Goal: Transaction & Acquisition: Purchase product/service

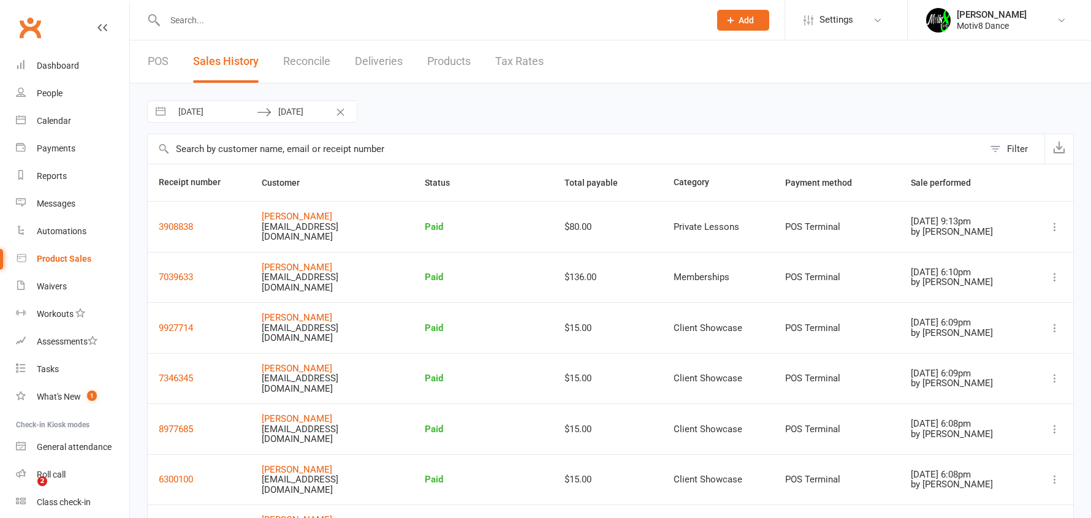
select select "100"
click at [65, 254] on div "Product Sales" at bounding box center [64, 259] width 55 height 10
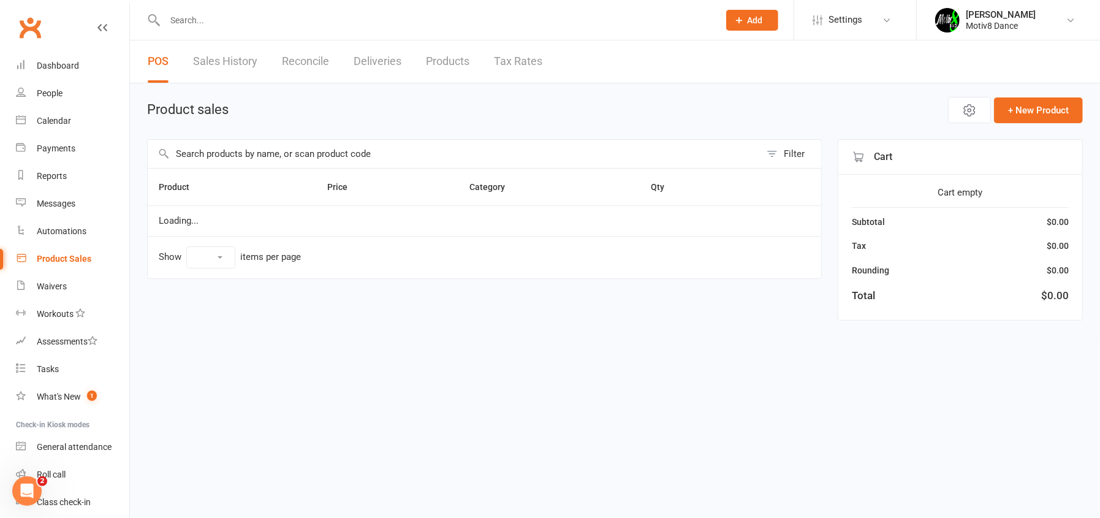
select select "10"
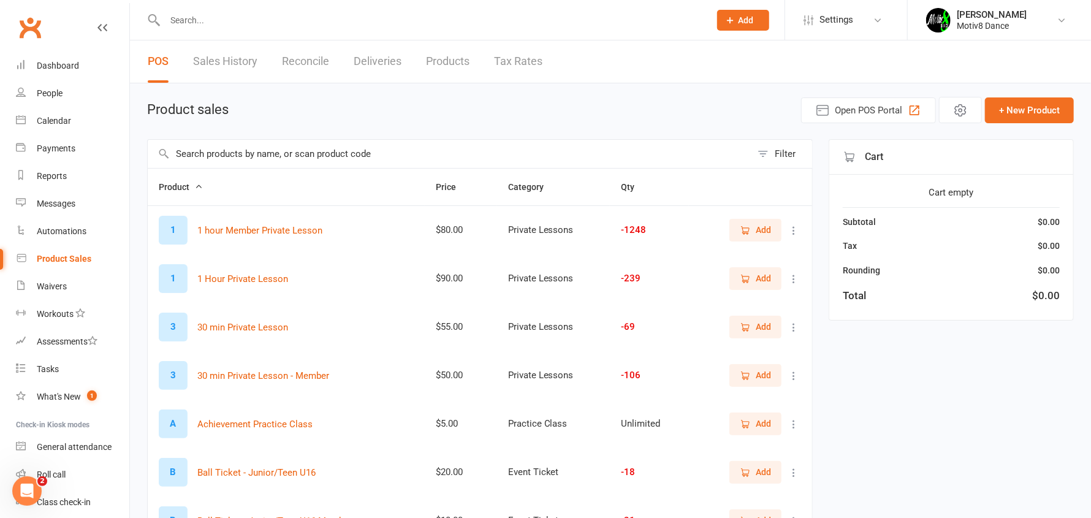
drag, startPoint x: 744, startPoint y: 227, endPoint x: 766, endPoint y: 245, distance: 29.2
click at [744, 226] on icon "button" at bounding box center [745, 230] width 11 height 11
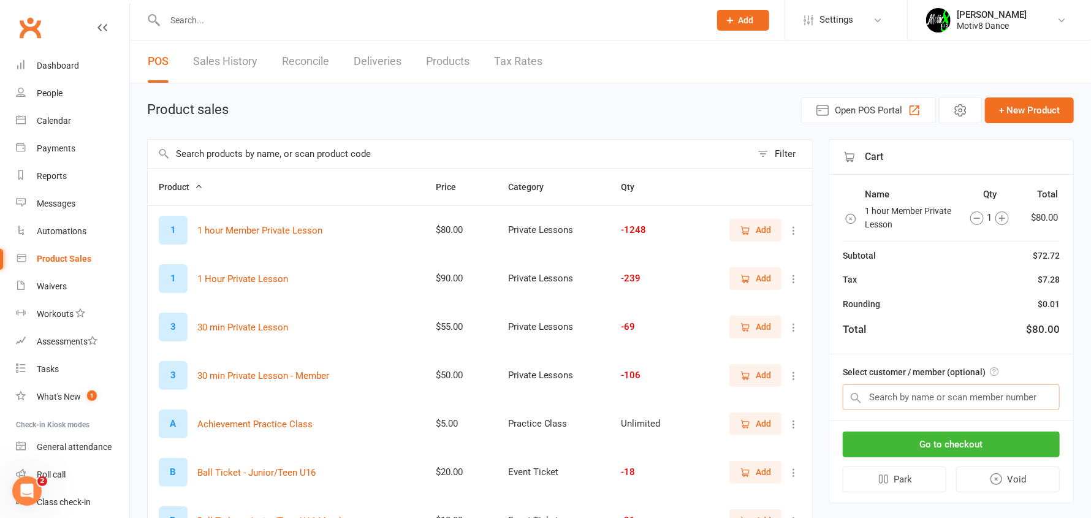
click at [906, 389] on input "text" at bounding box center [951, 397] width 217 height 26
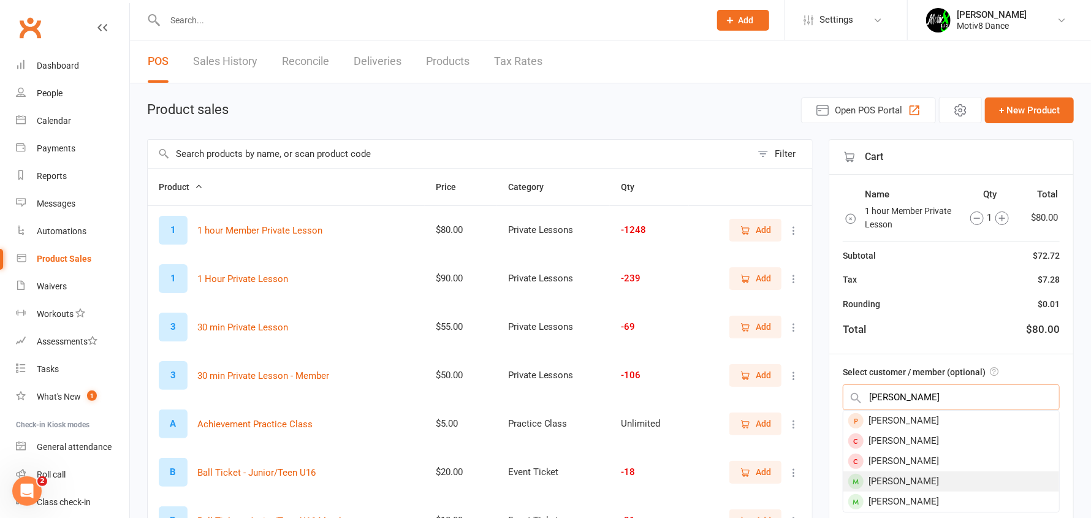
type input "josh"
click at [927, 476] on div "Joshua Rynan" at bounding box center [951, 481] width 216 height 20
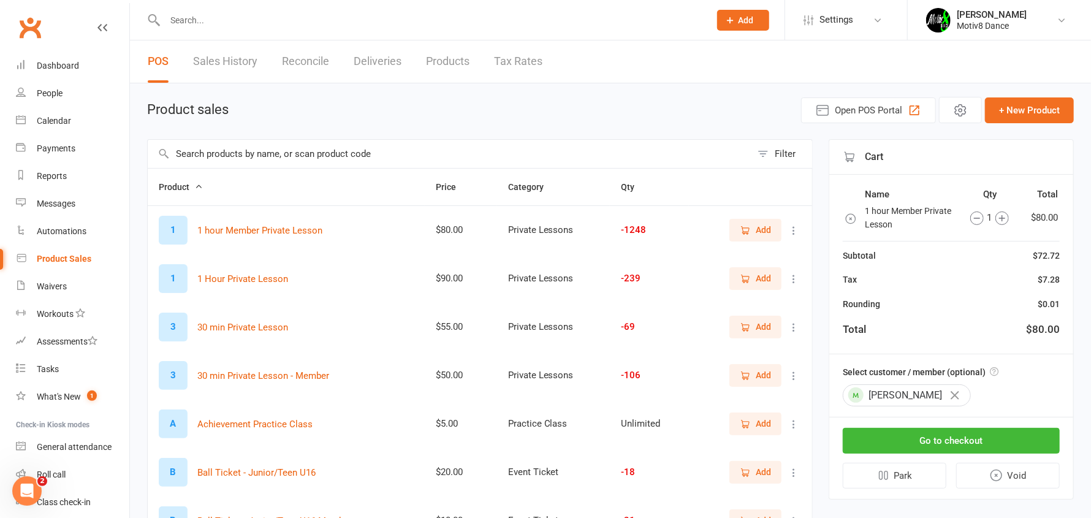
click at [922, 423] on div "Go to checkout Park Void" at bounding box center [951, 458] width 244 height 82
click at [930, 439] on button "Go to checkout" at bounding box center [951, 441] width 217 height 26
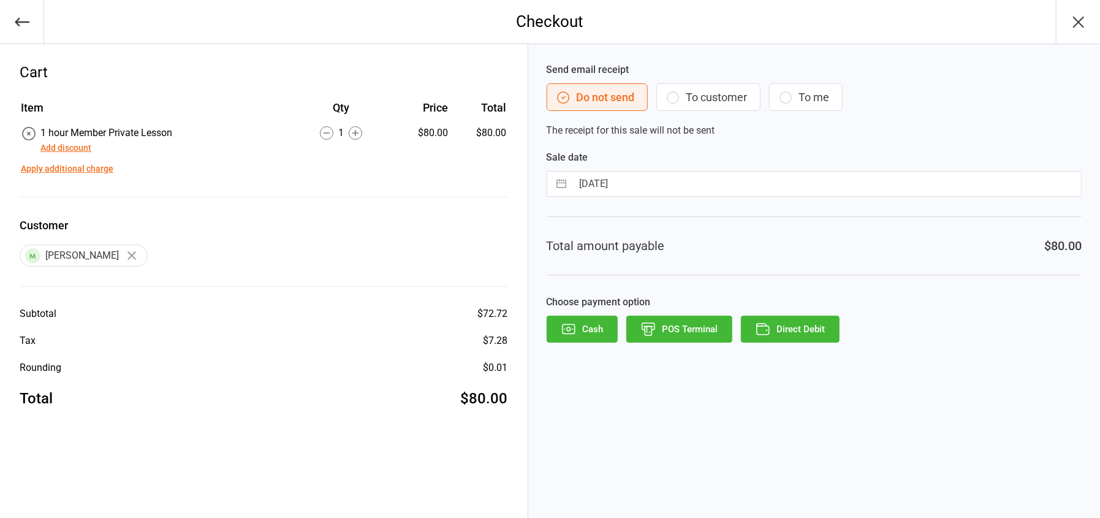
click at [718, 334] on button "POS Terminal" at bounding box center [679, 329] width 106 height 27
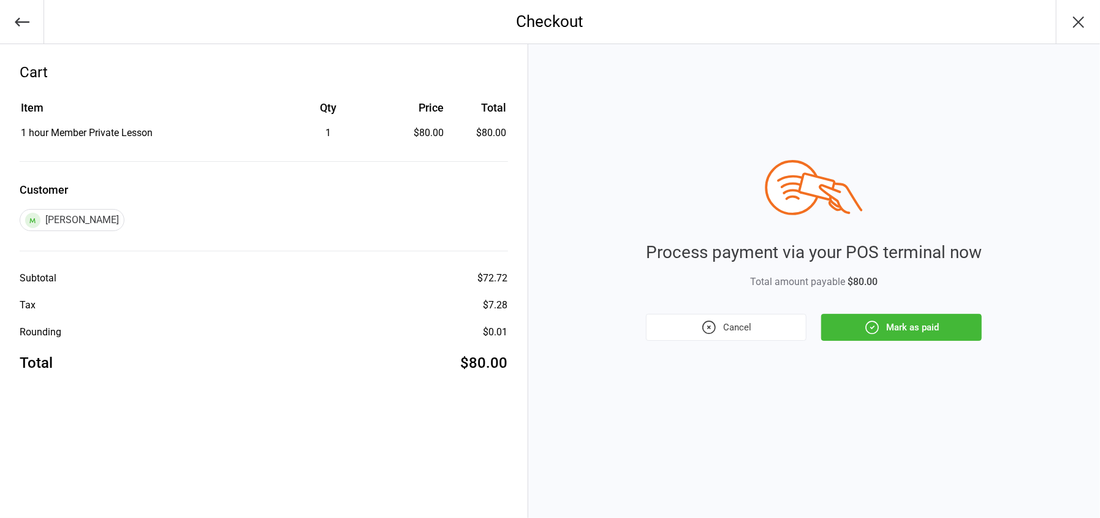
click at [919, 328] on button "Mark as paid" at bounding box center [901, 327] width 161 height 27
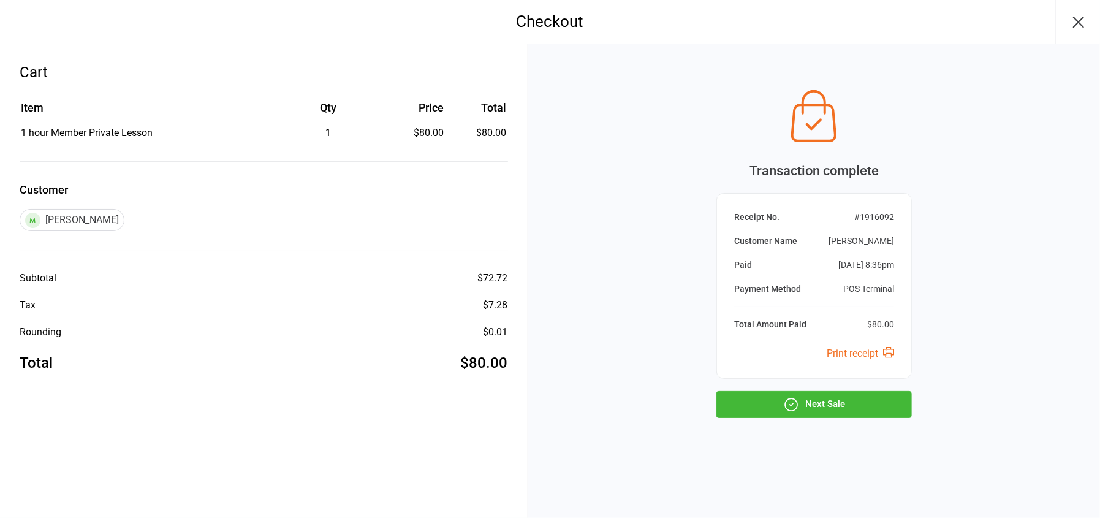
click at [881, 394] on button "Next Sale" at bounding box center [815, 404] width 196 height 27
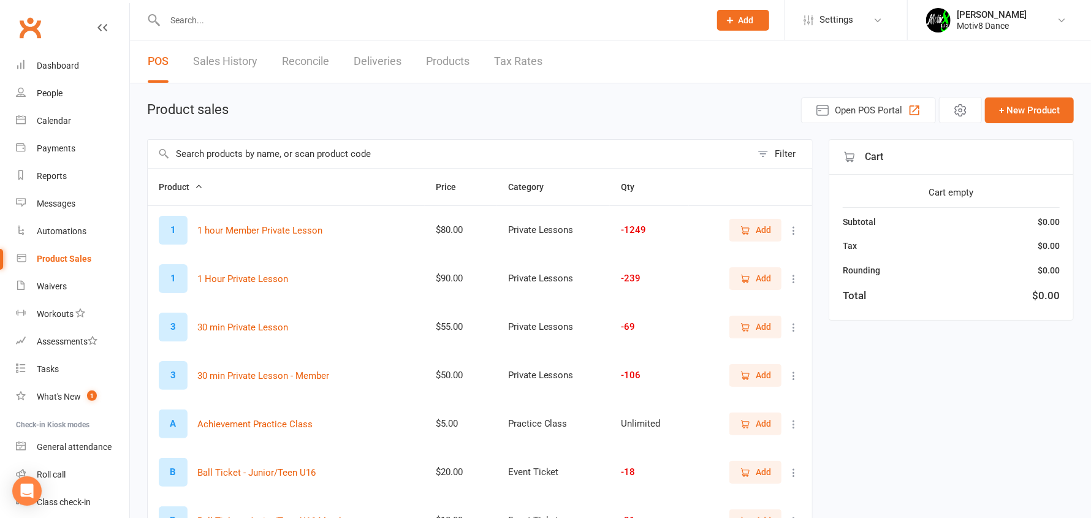
click at [251, 146] on input "text" at bounding box center [450, 154] width 604 height 28
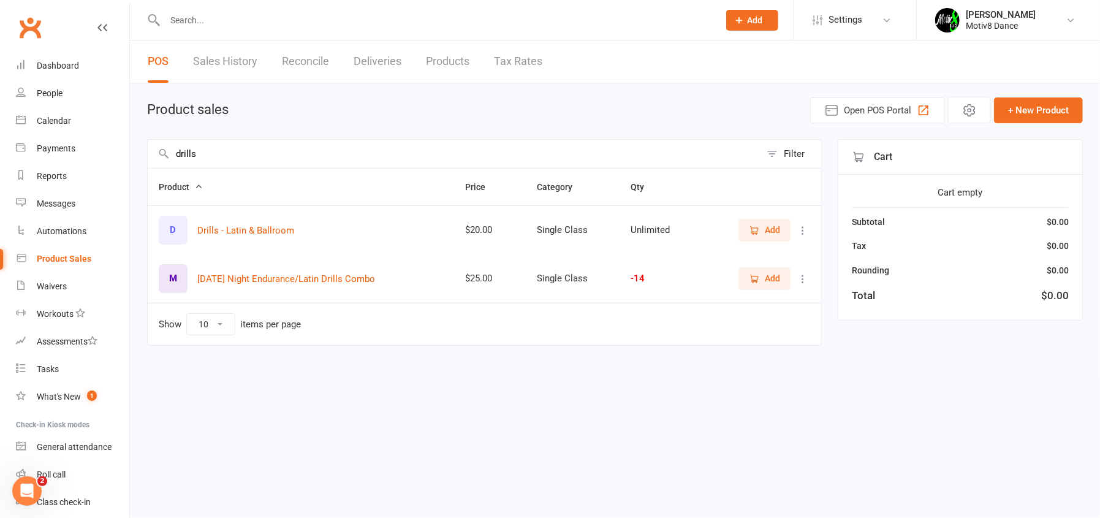
type input "drills"
click at [766, 228] on span "Add" at bounding box center [772, 229] width 15 height 13
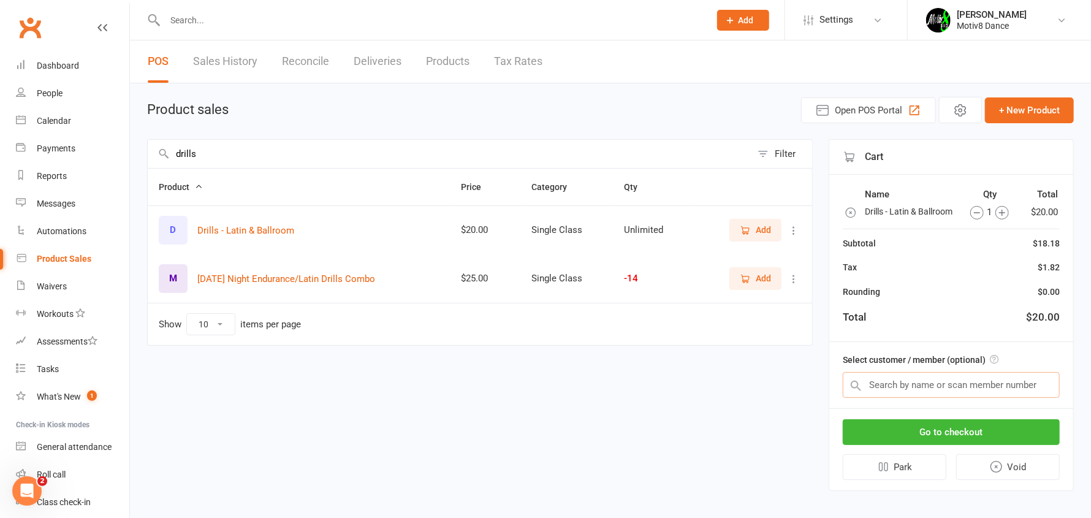
click at [893, 381] on input "text" at bounding box center [951, 385] width 217 height 26
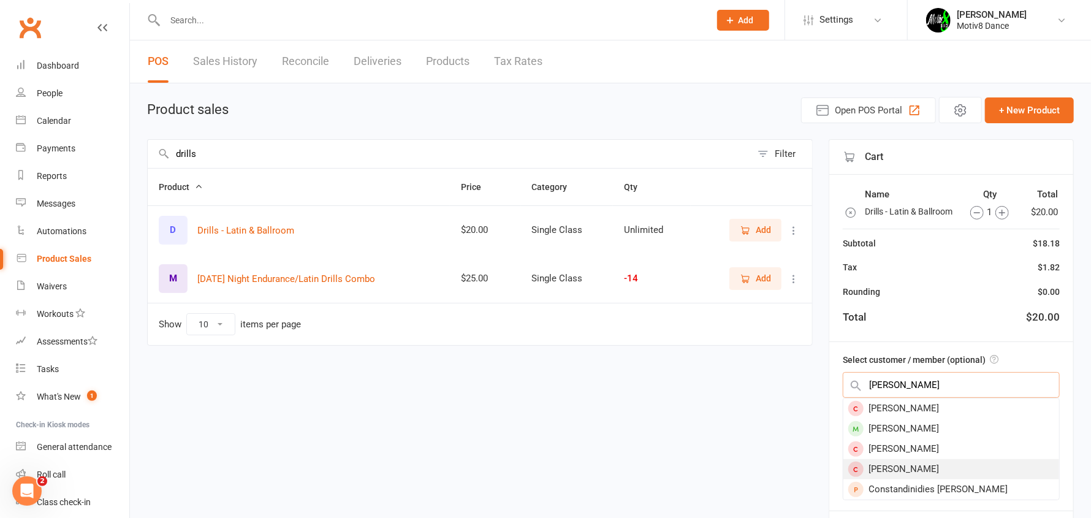
type input "kim"
click at [904, 477] on div "Kim Tyminski" at bounding box center [951, 469] width 216 height 20
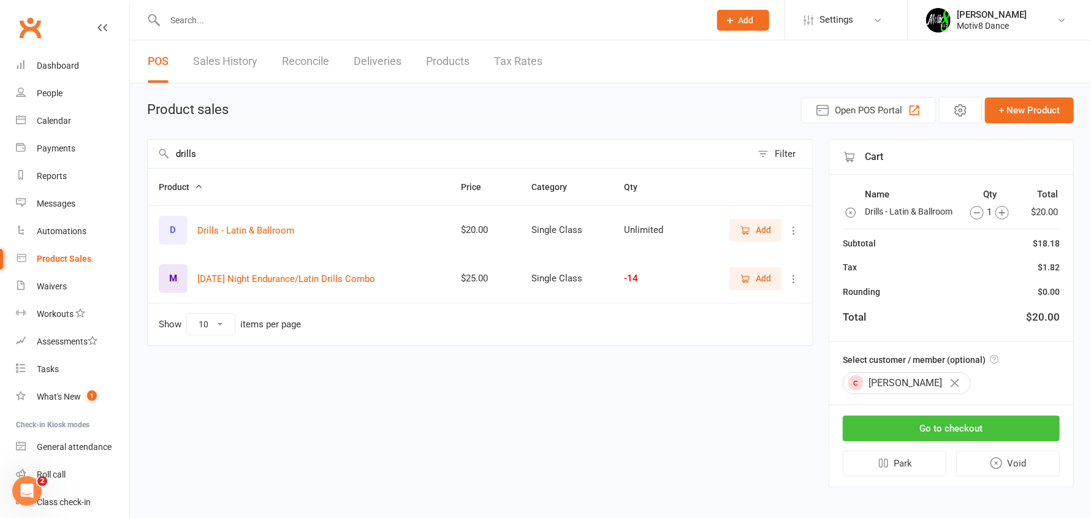
click at [917, 426] on button "Go to checkout" at bounding box center [951, 429] width 217 height 26
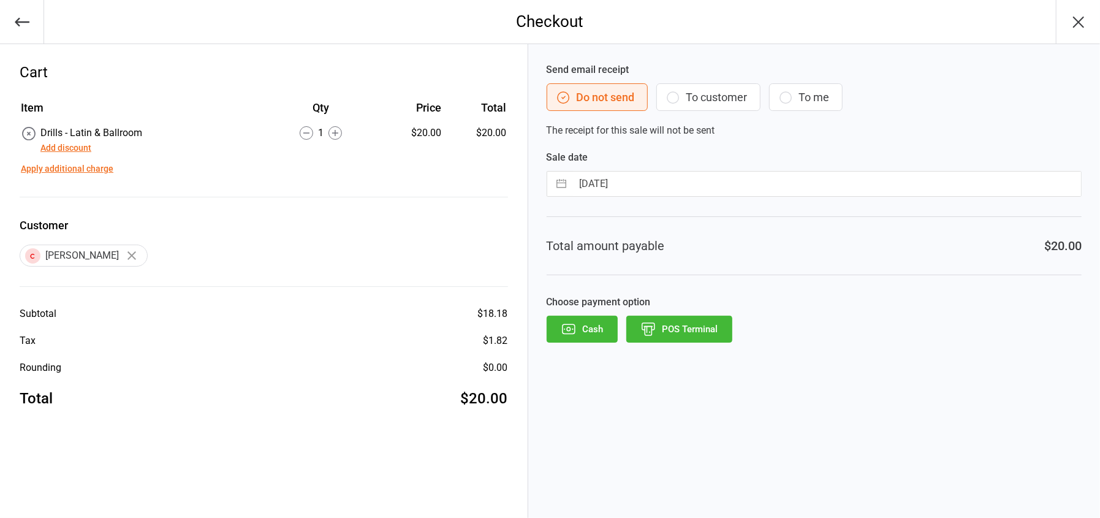
click at [661, 333] on button "POS Terminal" at bounding box center [679, 329] width 106 height 27
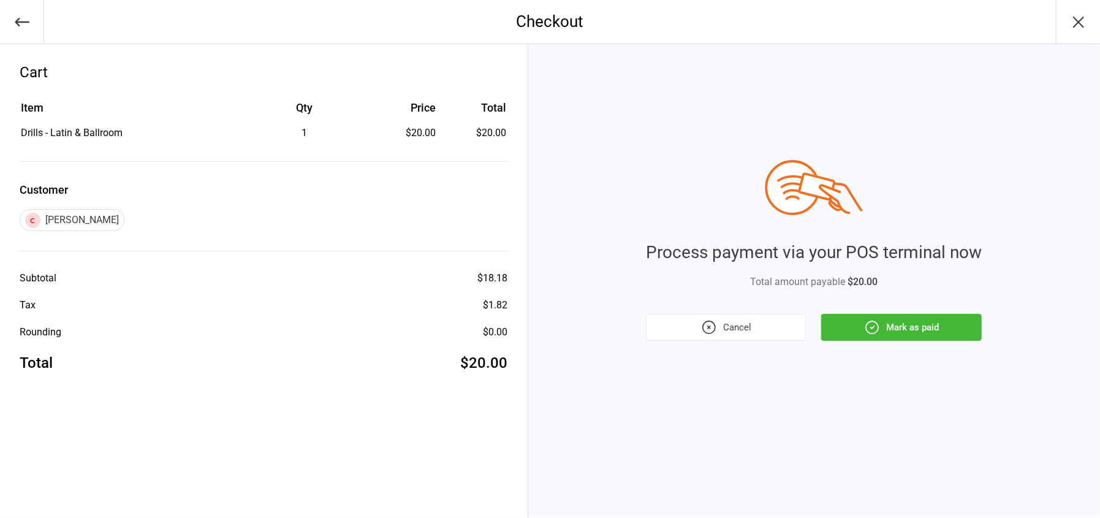
click at [931, 332] on button "Mark as paid" at bounding box center [901, 327] width 161 height 27
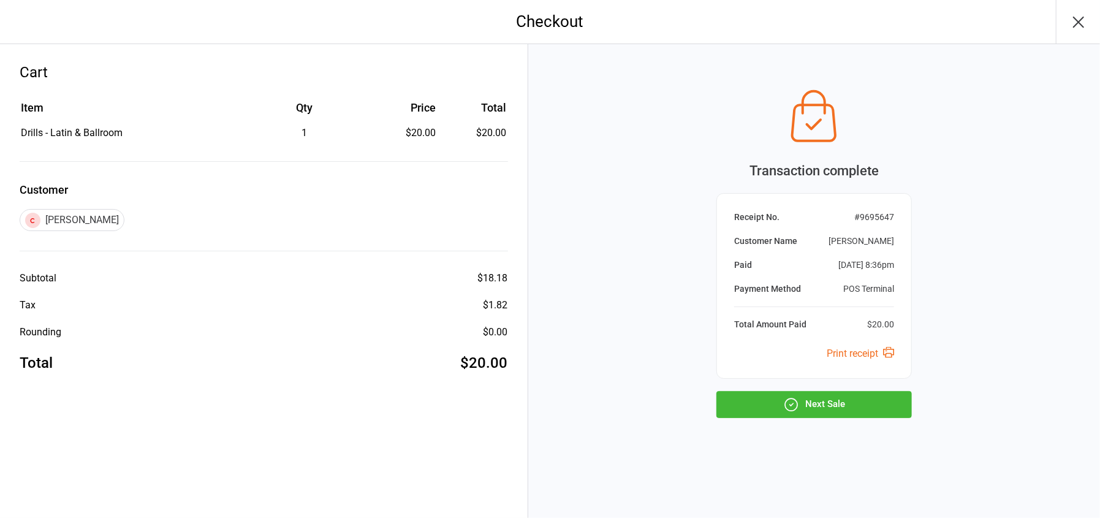
click at [835, 406] on button "Next Sale" at bounding box center [815, 404] width 196 height 27
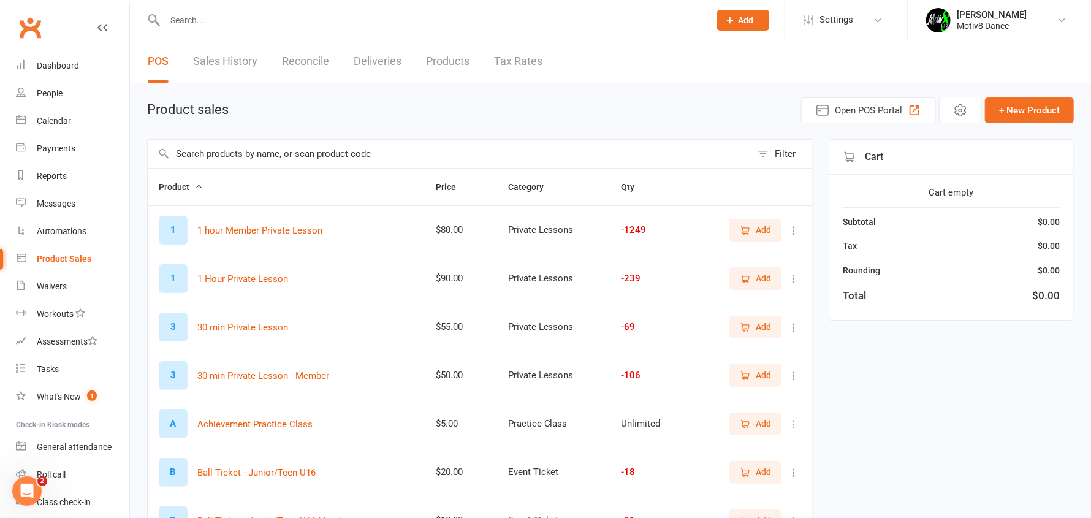
click at [291, 145] on input "text" at bounding box center [450, 154] width 604 height 28
click at [274, 161] on input "text" at bounding box center [450, 154] width 604 height 28
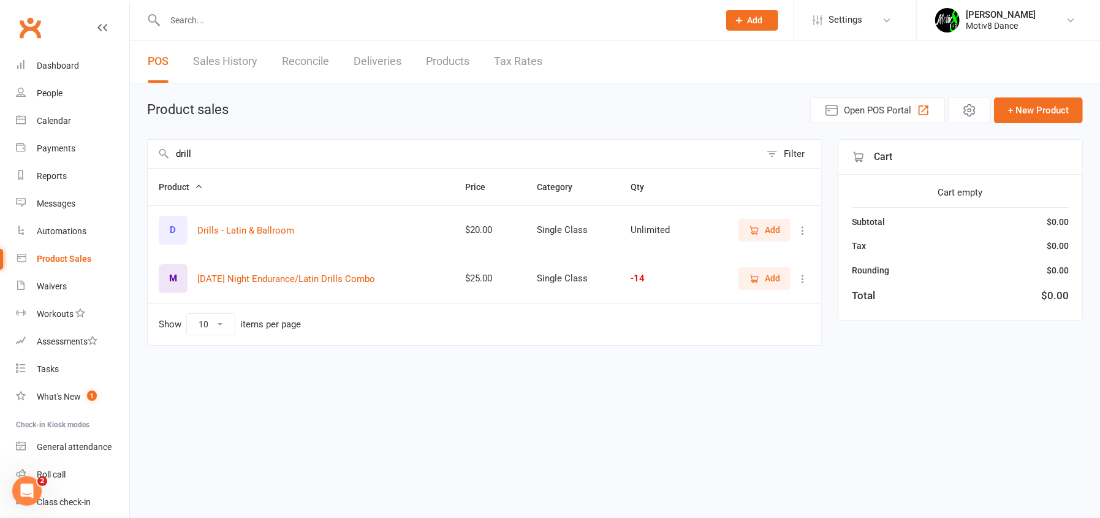
type input "drill"
click at [769, 234] on span "Add" at bounding box center [772, 229] width 15 height 13
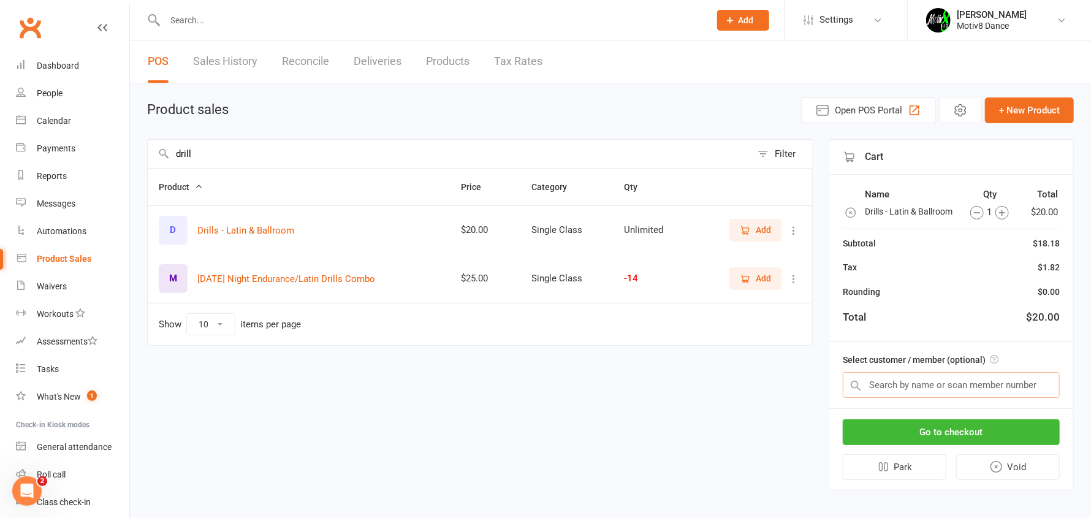
click at [910, 379] on input "text" at bounding box center [951, 385] width 217 height 26
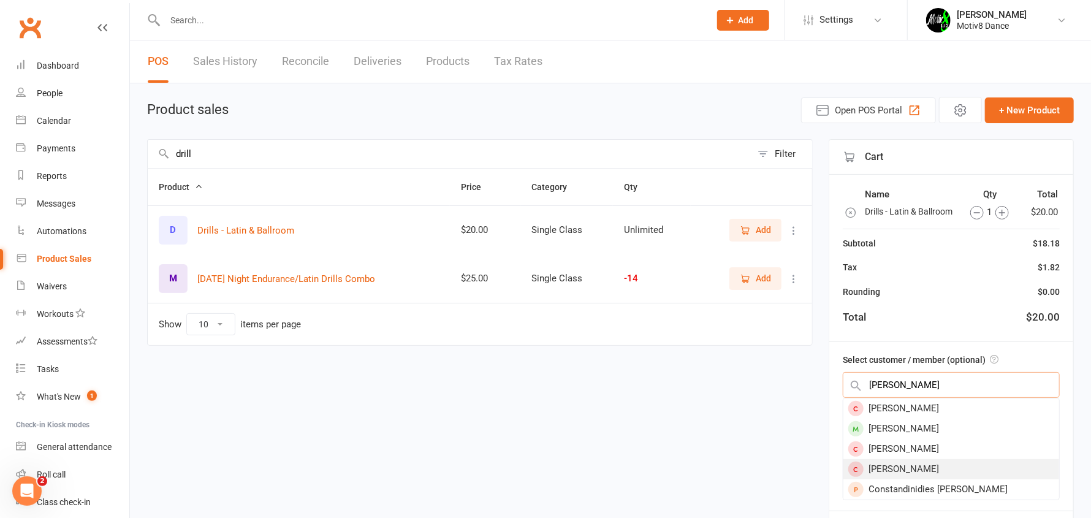
type input "kim"
click at [899, 471] on div "[PERSON_NAME]" at bounding box center [951, 469] width 216 height 20
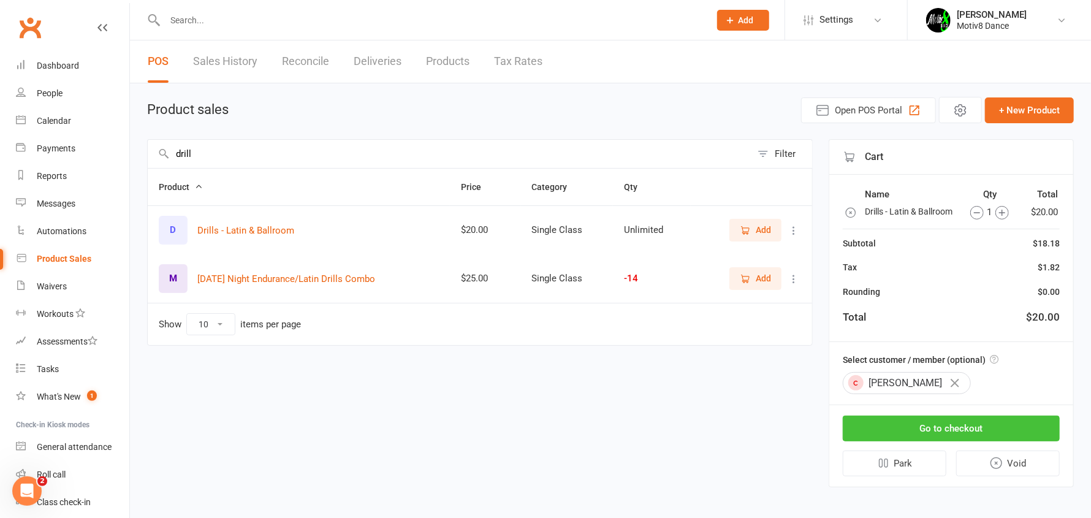
click at [945, 422] on button "Go to checkout" at bounding box center [951, 429] width 217 height 26
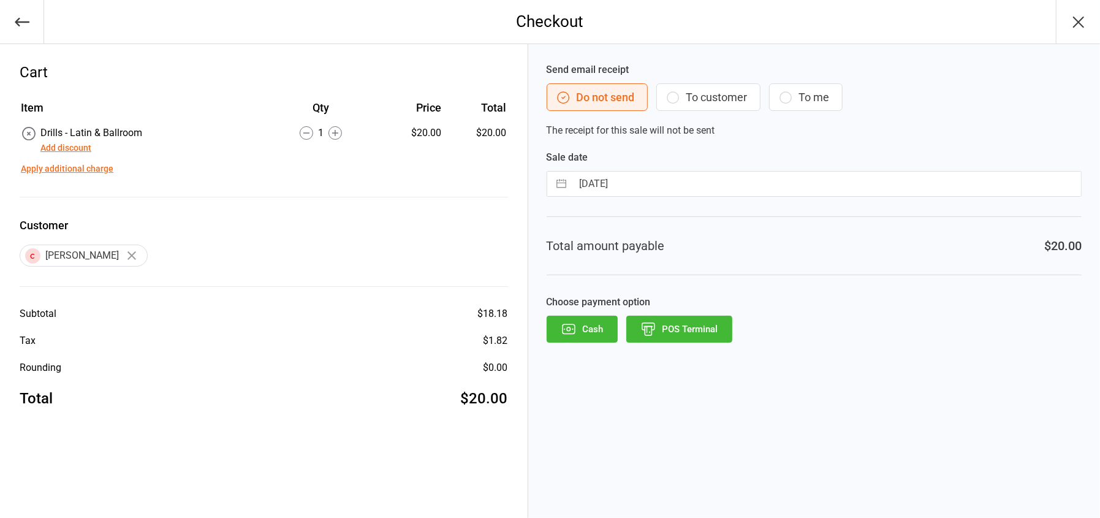
click at [694, 337] on button "POS Terminal" at bounding box center [679, 329] width 106 height 27
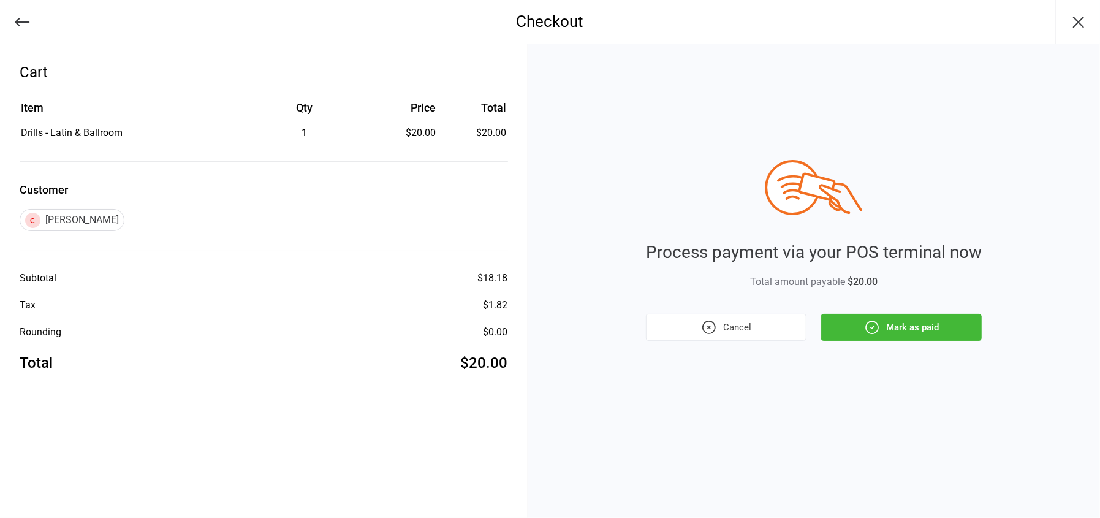
click at [902, 331] on button "Mark as paid" at bounding box center [901, 327] width 161 height 27
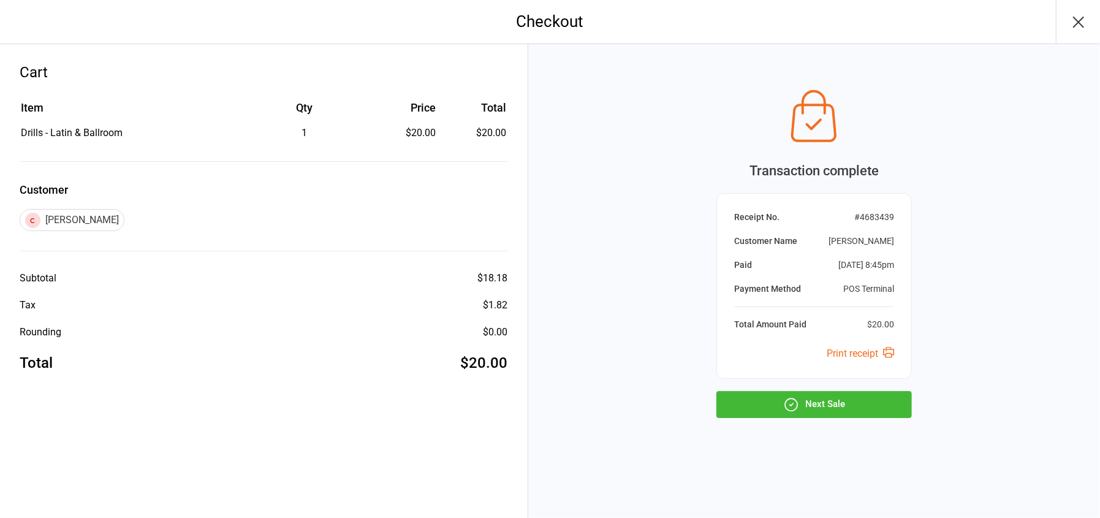
click at [863, 405] on button "Next Sale" at bounding box center [815, 404] width 196 height 27
